Goal: Navigation & Orientation: Find specific page/section

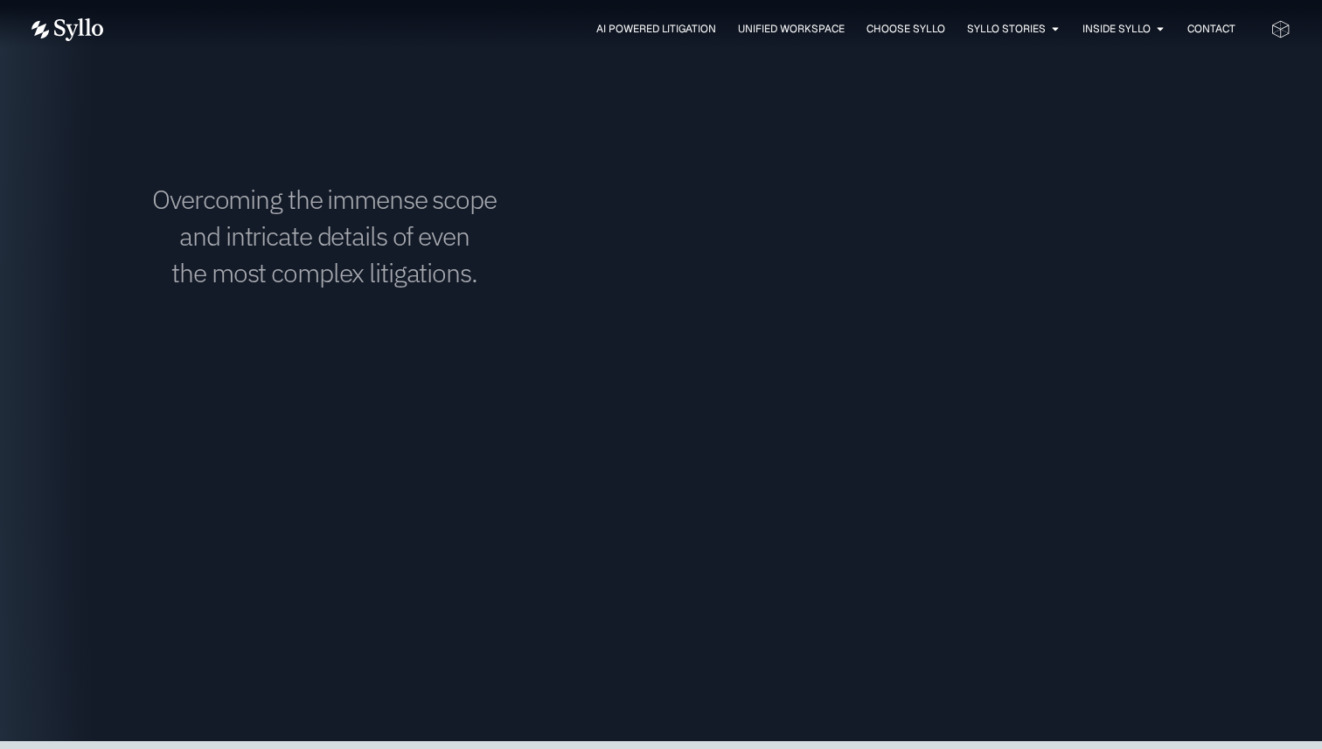
scroll to position [2853, 0]
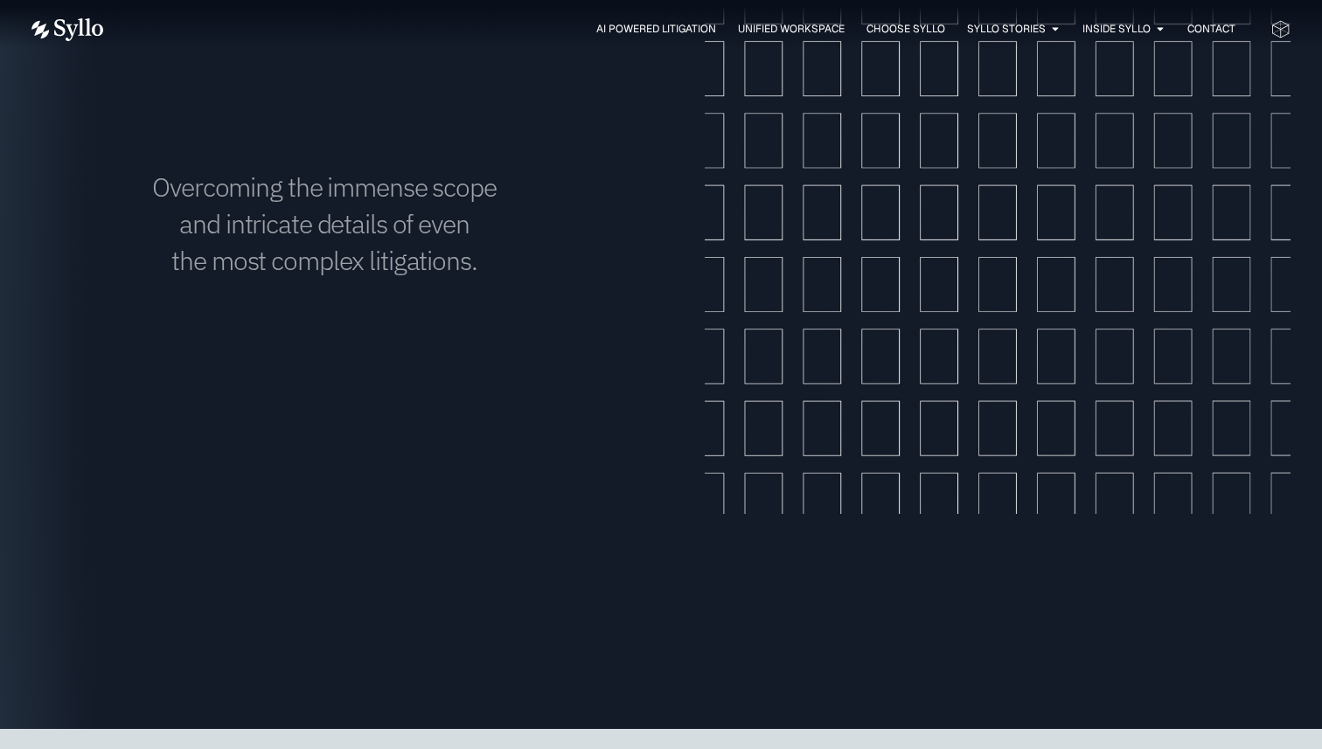
click at [662, 15] on div "AI Powered Litigation Unified Workspace Choose Syllo Syllo Stories Close Syllo …" at bounding box center [660, 29] width 1259 height 59
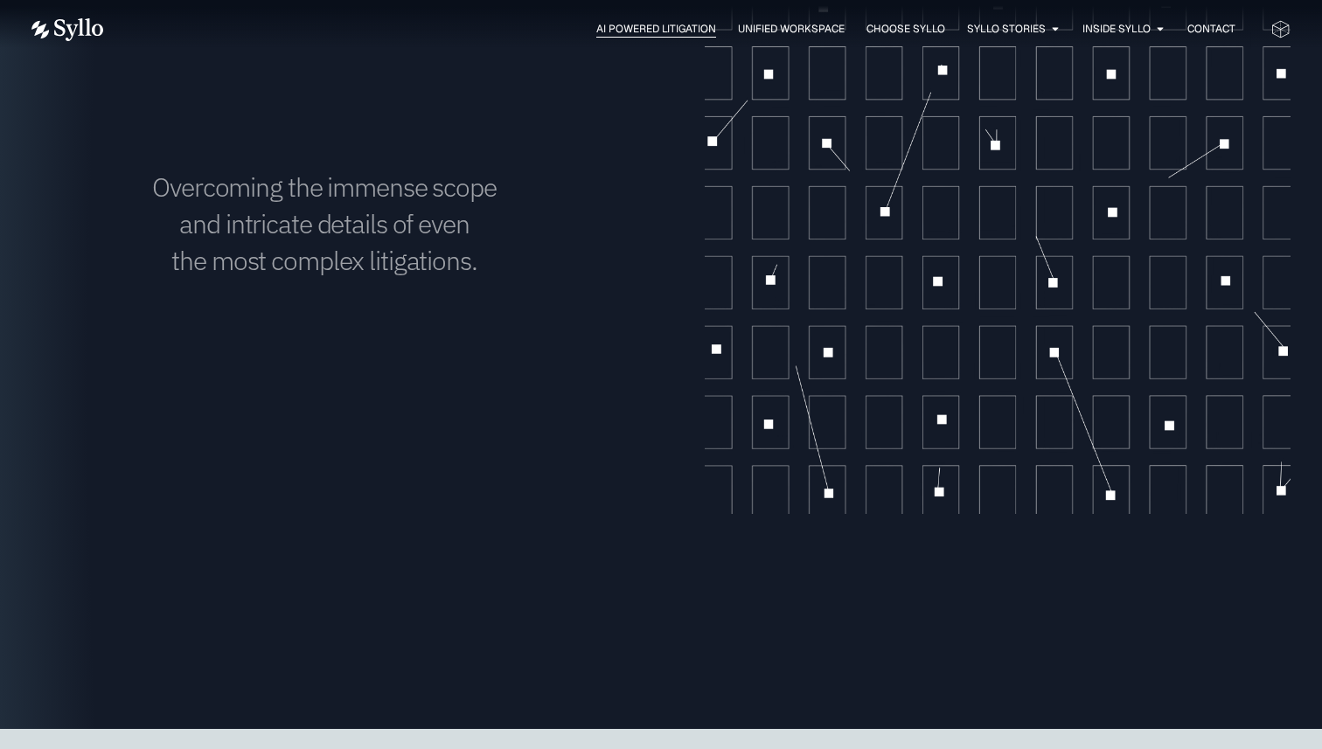
click at [665, 25] on span "AI Powered Litigation" at bounding box center [656, 29] width 120 height 16
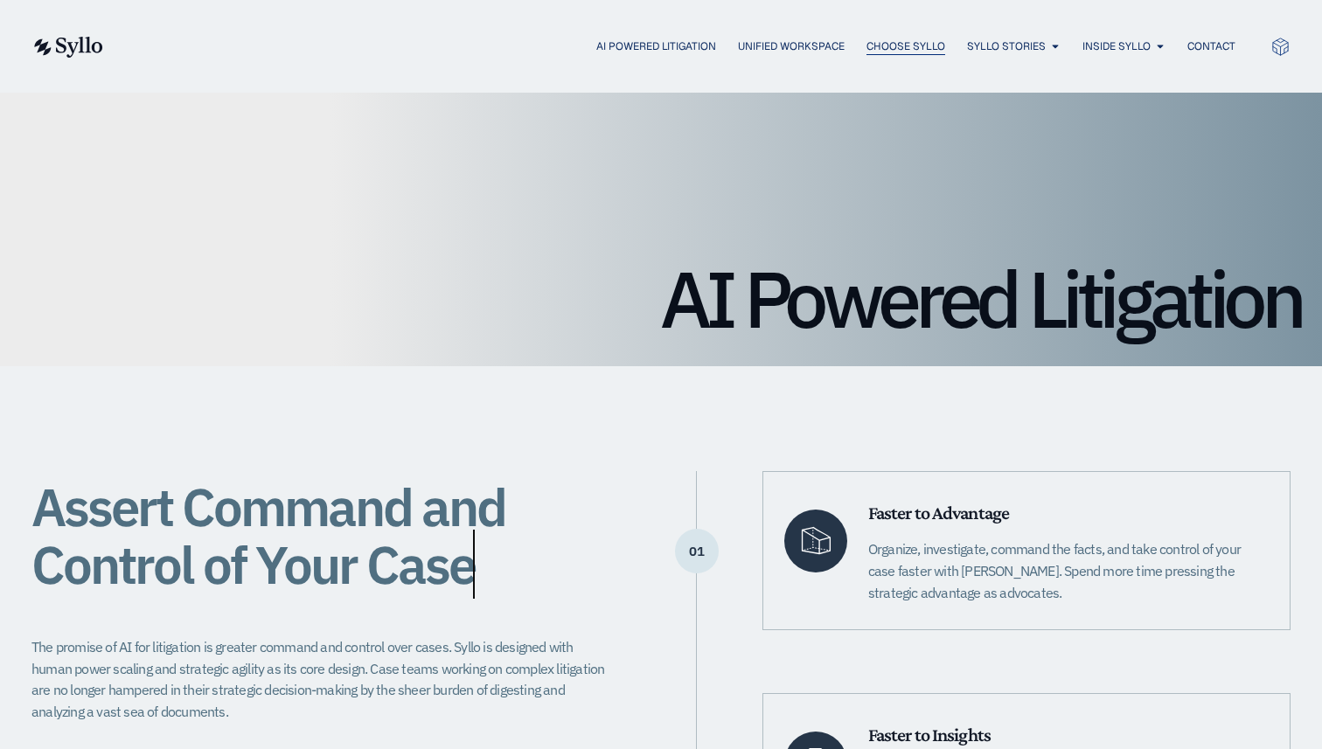
click at [884, 39] on span "Choose Syllo" at bounding box center [905, 46] width 79 height 16
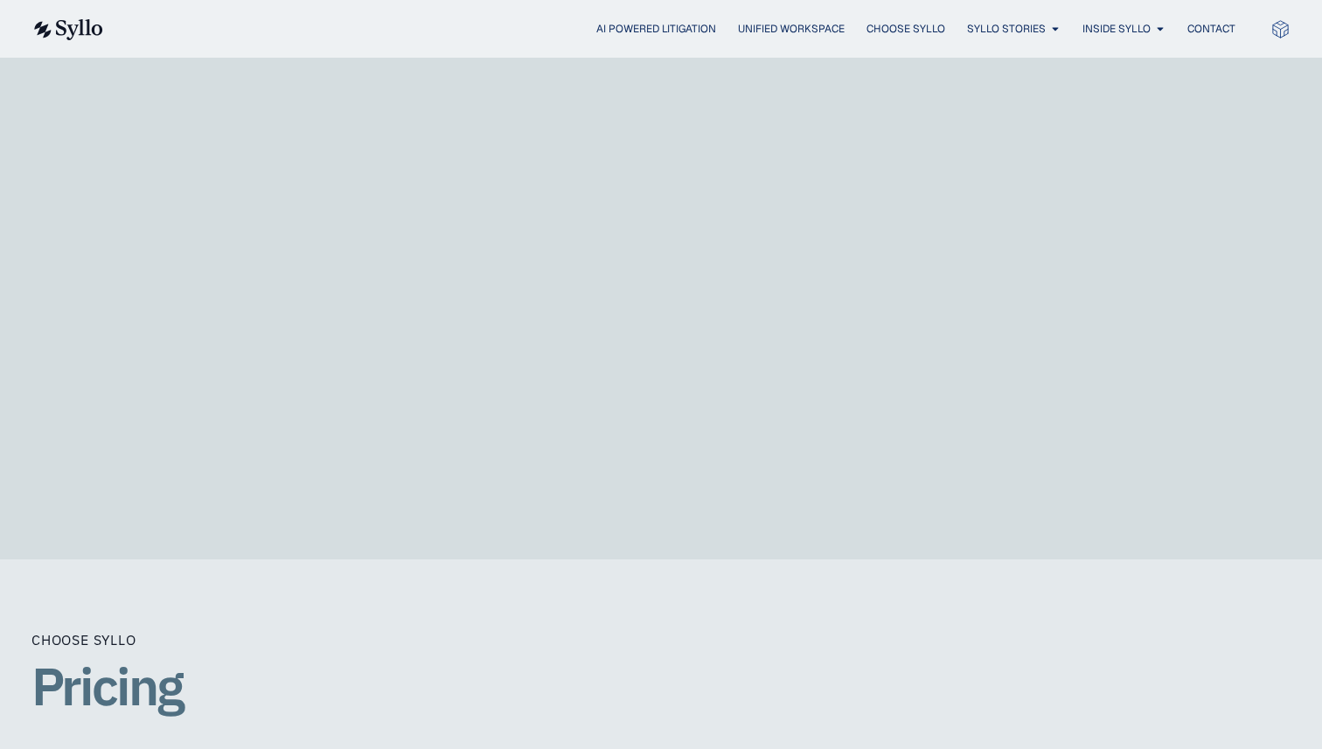
scroll to position [2874, 0]
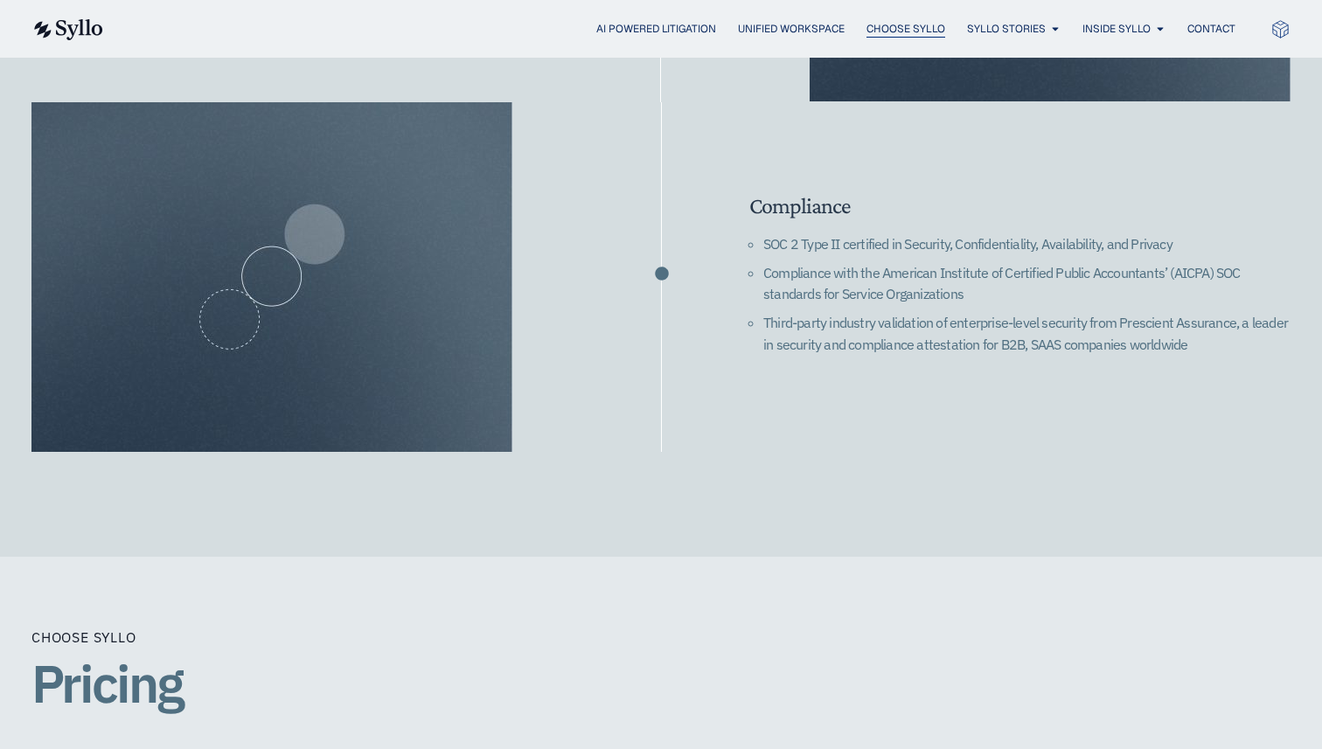
click at [916, 35] on span "Choose Syllo" at bounding box center [905, 29] width 79 height 16
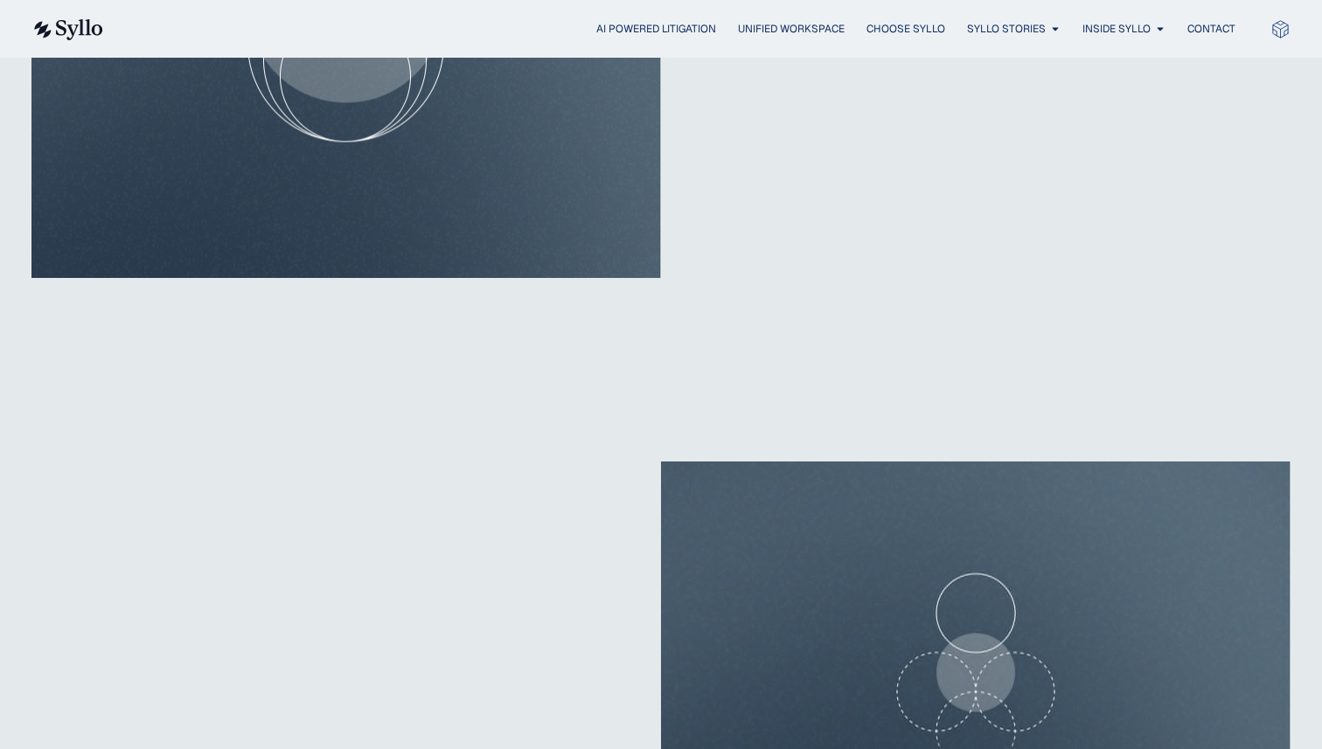
scroll to position [1263, 0]
